Goal: Task Accomplishment & Management: Manage account settings

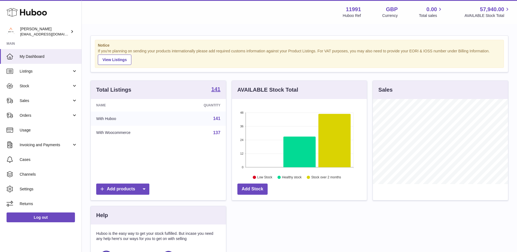
scroll to position [85, 135]
click at [53, 117] on span "Orders" at bounding box center [46, 115] width 52 height 5
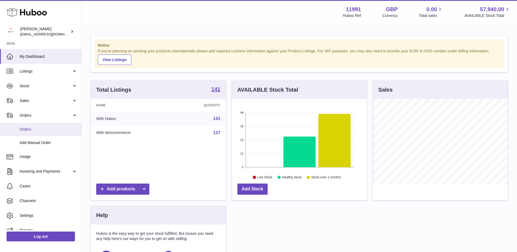
click at [47, 127] on span "Orders" at bounding box center [49, 129] width 58 height 5
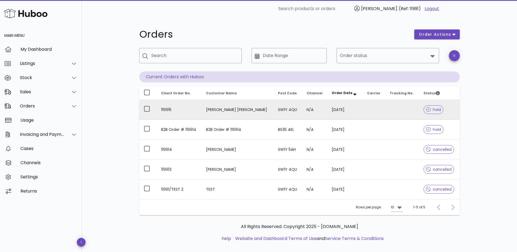
click at [202, 111] on td "119915" at bounding box center [179, 110] width 45 height 20
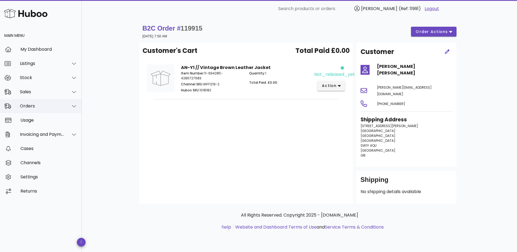
click at [71, 104] on div at bounding box center [74, 106] width 7 height 5
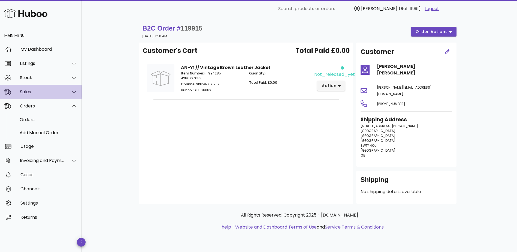
click at [47, 93] on div "Sales" at bounding box center [42, 91] width 44 height 5
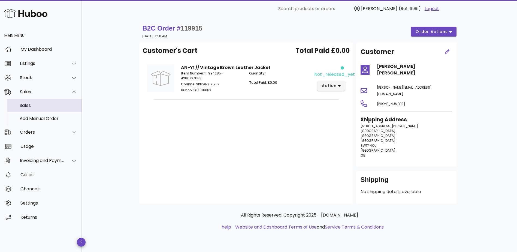
click at [41, 106] on div "Sales" at bounding box center [49, 105] width 58 height 5
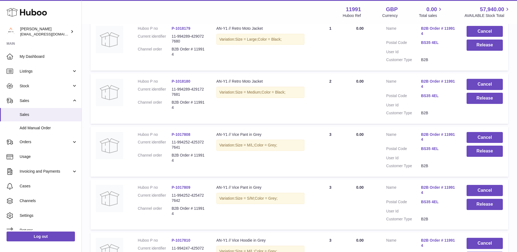
scroll to position [467, 0]
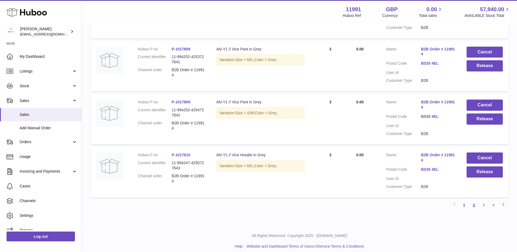
click at [472, 200] on link "2" at bounding box center [474, 205] width 10 height 10
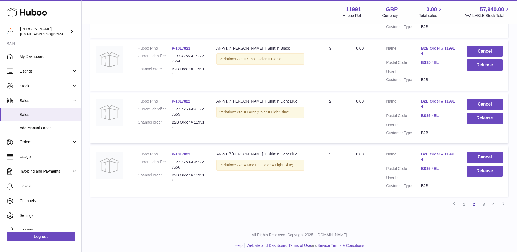
scroll to position [472, 0]
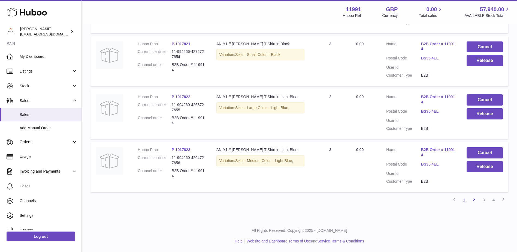
click at [464, 199] on link "1" at bounding box center [464, 200] width 10 height 10
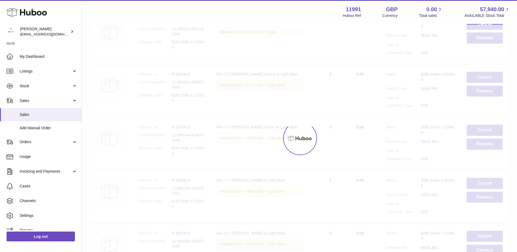
scroll to position [25, 0]
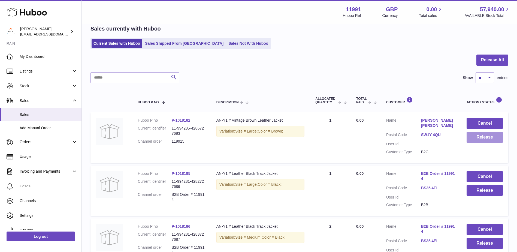
click at [486, 139] on button "Release" at bounding box center [485, 137] width 36 height 11
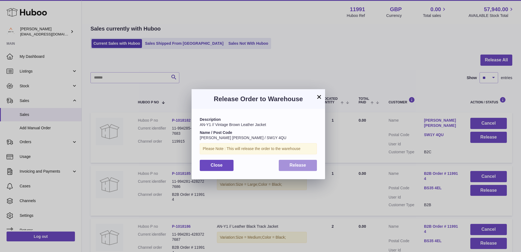
click at [295, 165] on span "Release" at bounding box center [298, 165] width 17 height 5
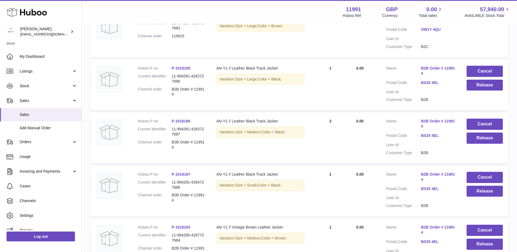
scroll to position [161, 0]
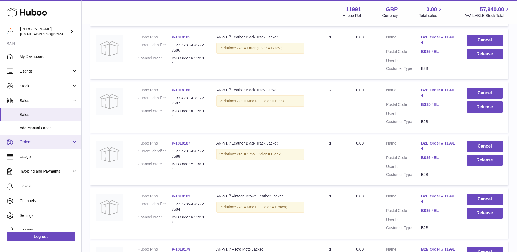
click at [42, 143] on span "Orders" at bounding box center [46, 141] width 52 height 5
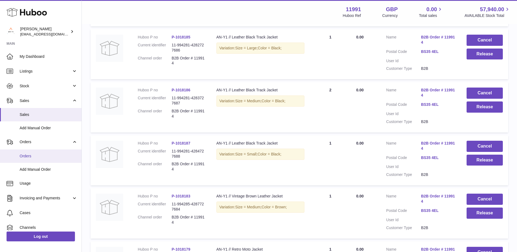
drag, startPoint x: 34, startPoint y: 154, endPoint x: 40, endPoint y: 154, distance: 6.0
click at [33, 154] on span "Orders" at bounding box center [49, 155] width 58 height 5
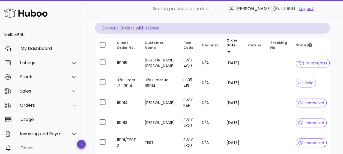
scroll to position [52, 0]
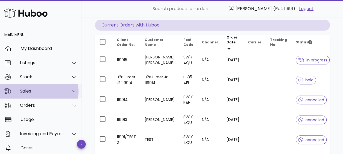
click at [64, 90] on div at bounding box center [70, 91] width 13 height 14
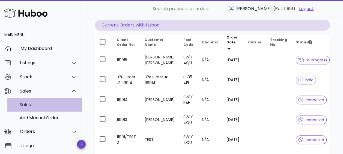
click at [33, 105] on div "Sales" at bounding box center [49, 104] width 58 height 5
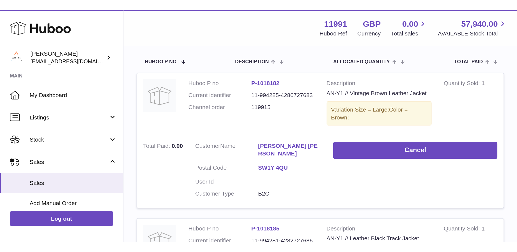
scroll to position [86, 0]
